Goal: Use online tool/utility: Use online tool/utility

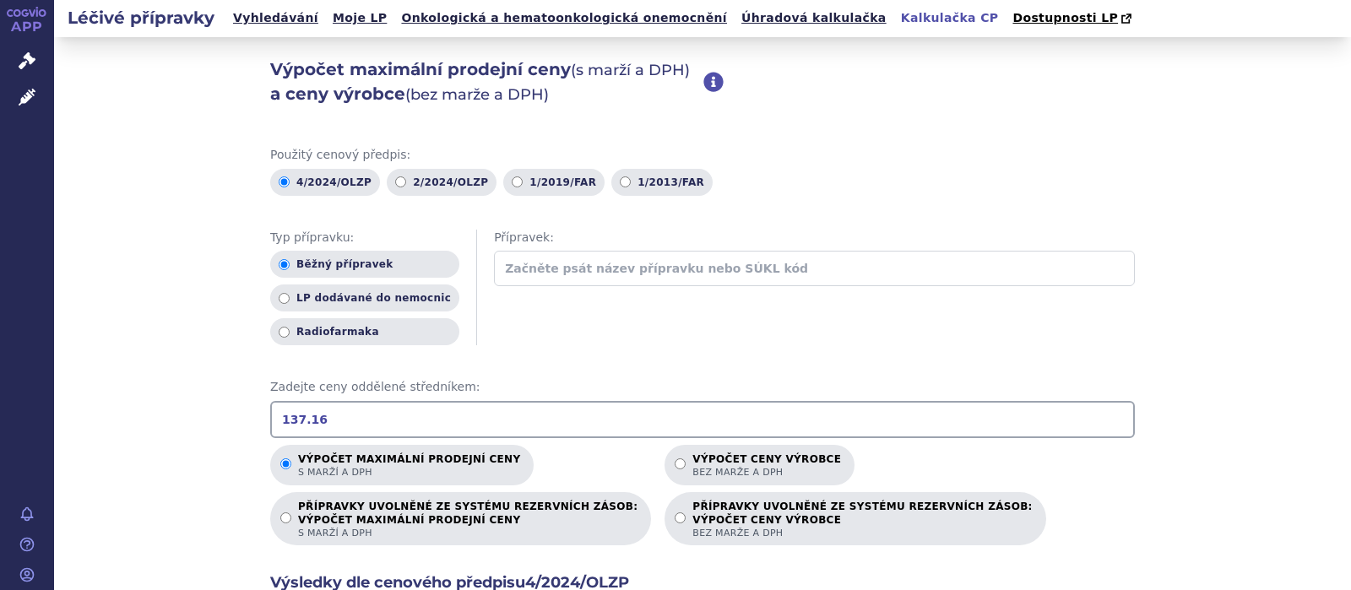
scroll to position [329, 0]
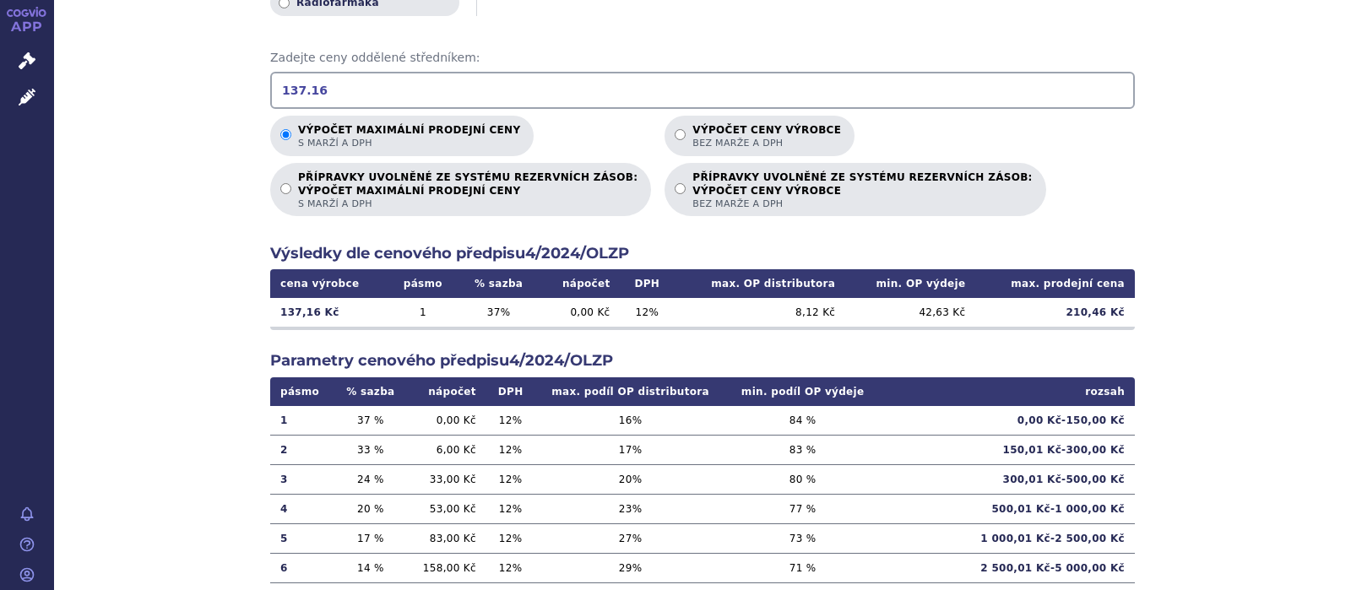
drag, startPoint x: 336, startPoint y: 100, endPoint x: 261, endPoint y: 87, distance: 76.2
click at [270, 87] on input "137.16" at bounding box center [702, 90] width 865 height 37
type input "1234.40"
click at [675, 129] on input "Výpočet ceny výrobce bez marže a DPH" at bounding box center [680, 134] width 11 height 11
radio input "true"
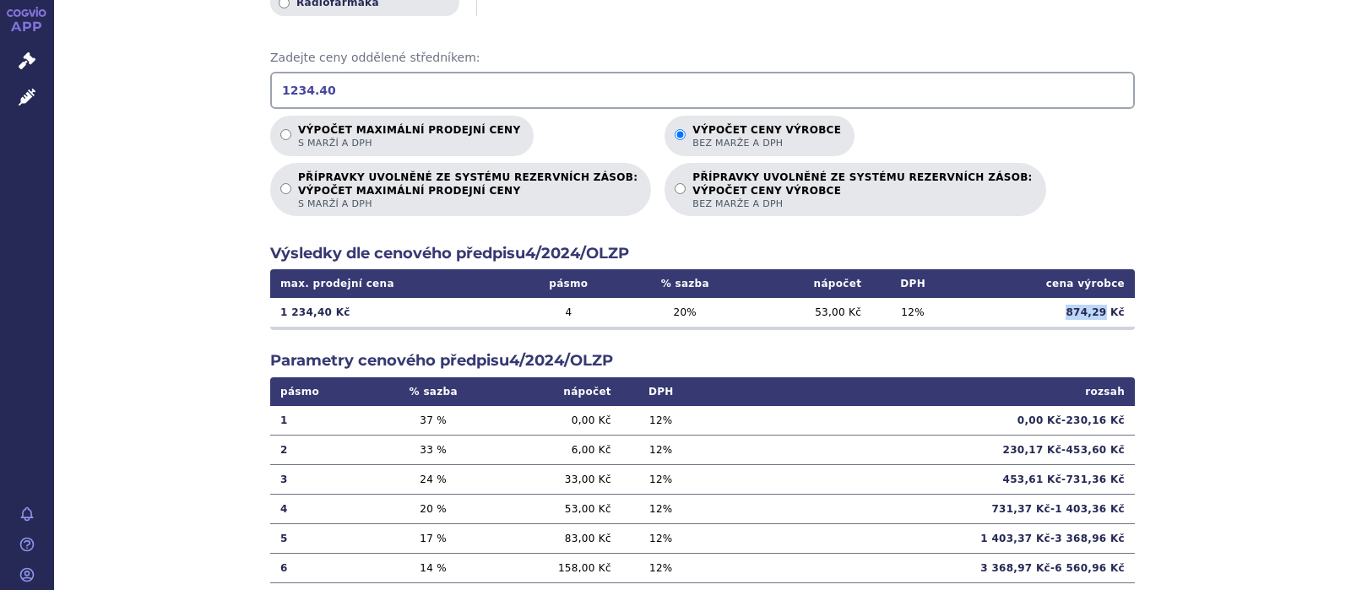
drag, startPoint x: 1109, startPoint y: 313, endPoint x: 1063, endPoint y: 315, distance: 45.6
click at [1063, 315] on td "874,29 Kč" at bounding box center [1044, 312] width 181 height 29
copy td "874,29"
drag, startPoint x: 329, startPoint y: 93, endPoint x: 202, endPoint y: 93, distance: 127.5
click at [270, 93] on input "1234.40" at bounding box center [702, 90] width 865 height 37
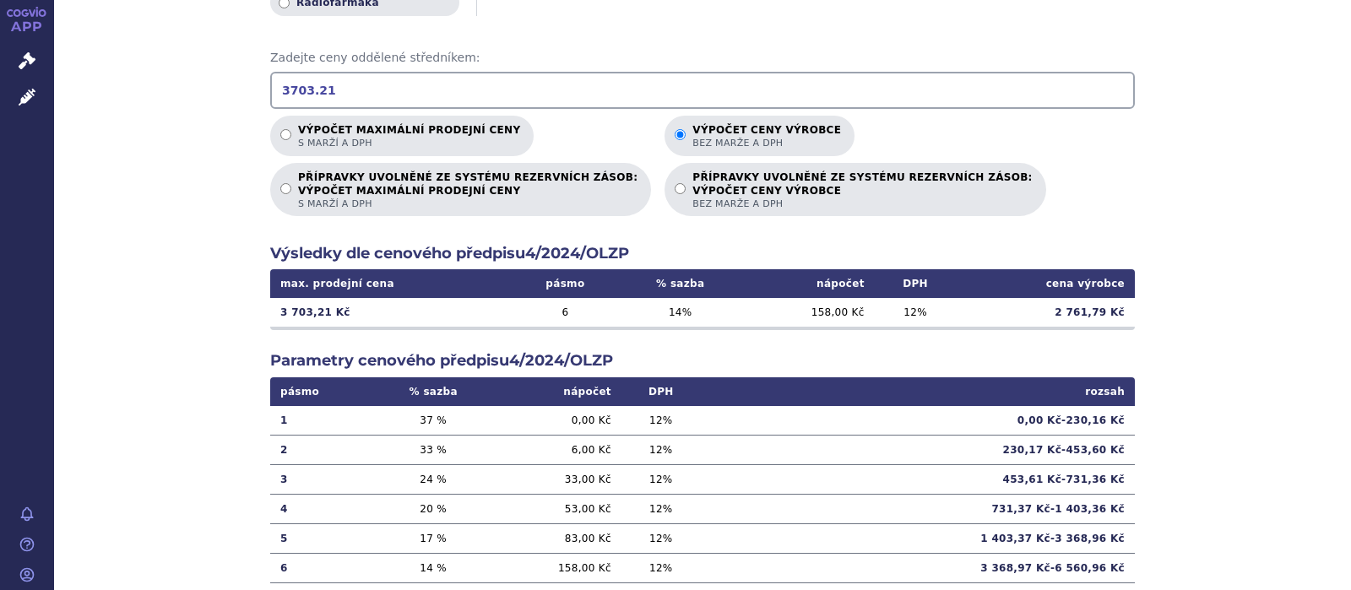
type input "3703.21"
drag, startPoint x: 1110, startPoint y: 312, endPoint x: 1046, endPoint y: 311, distance: 63.4
click at [1046, 311] on td "2 761,79 Kč" at bounding box center [1045, 312] width 179 height 29
copy td "2 761,79"
